Goal: Information Seeking & Learning: Learn about a topic

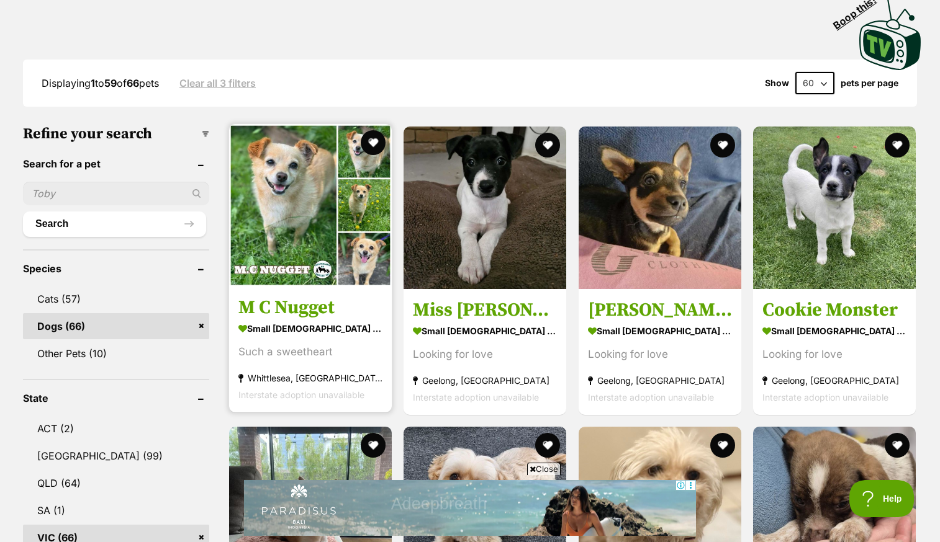
scroll to position [282, 0]
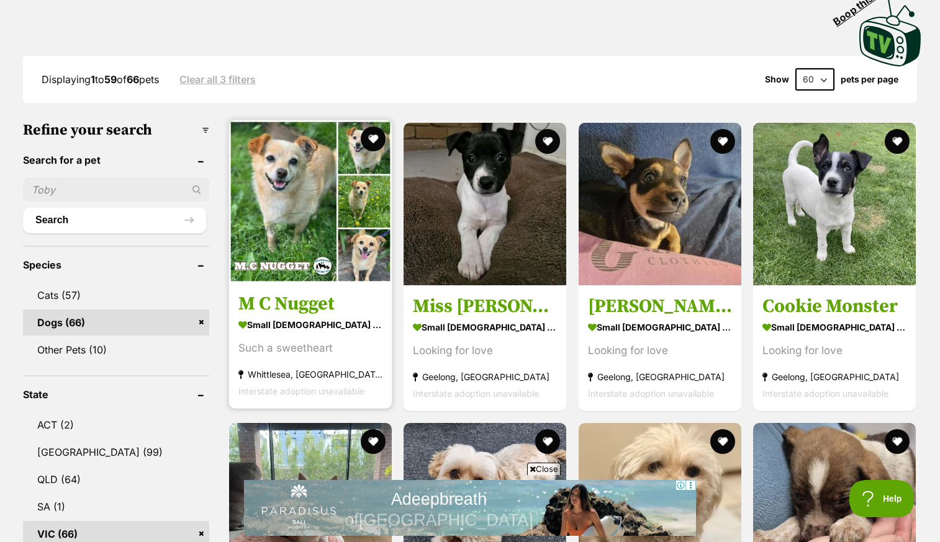
click at [295, 230] on img at bounding box center [310, 201] width 163 height 163
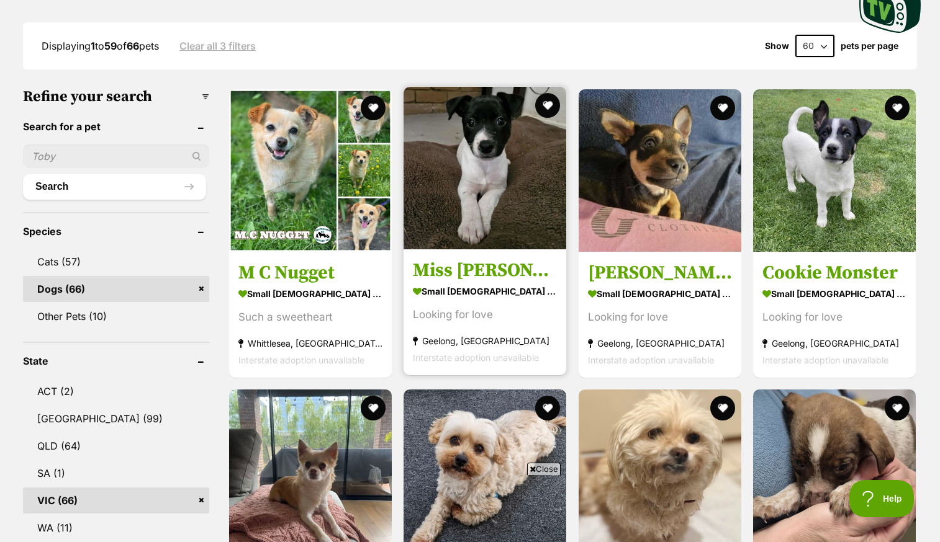
scroll to position [0, 0]
click at [459, 168] on img at bounding box center [484, 168] width 163 height 163
